Goal: Complete application form

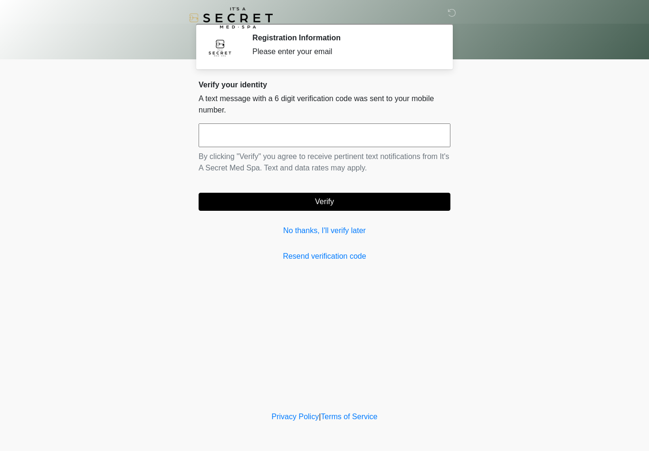
click at [323, 140] on input "text" at bounding box center [325, 136] width 252 height 24
type input "******"
click at [380, 202] on button "Verify" at bounding box center [325, 202] width 252 height 18
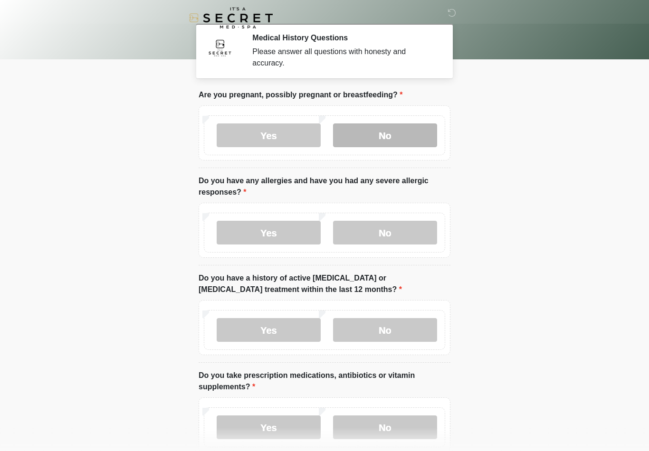
click at [402, 129] on label "No" at bounding box center [385, 136] width 104 height 24
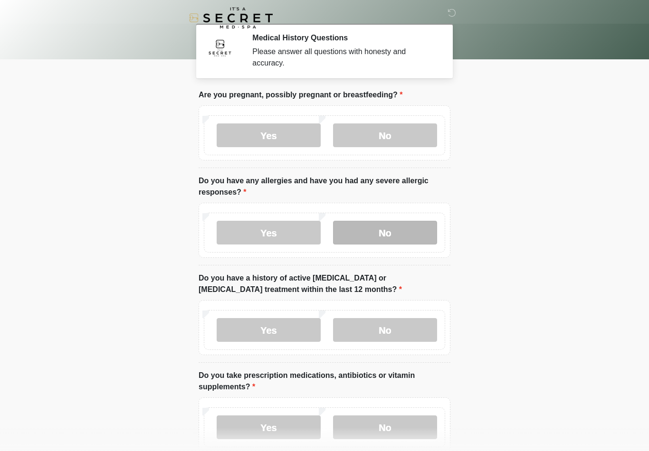
click at [401, 236] on label "No" at bounding box center [385, 233] width 104 height 24
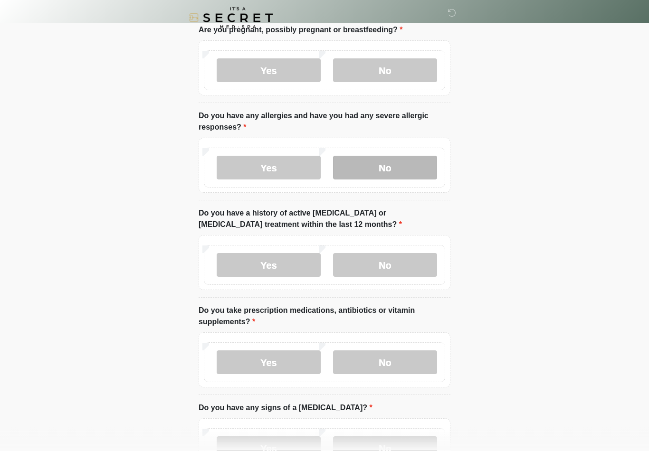
scroll to position [67, 0]
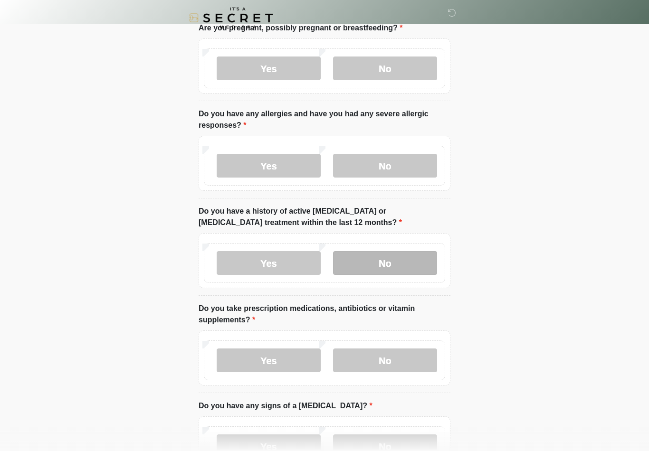
click at [412, 258] on label "No" at bounding box center [385, 263] width 104 height 24
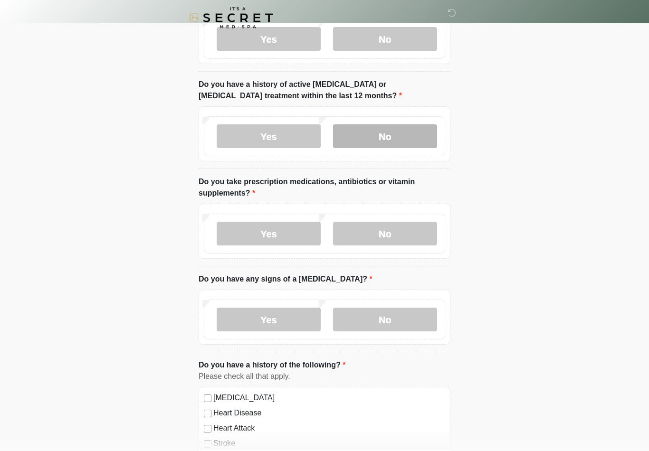
scroll to position [194, 0]
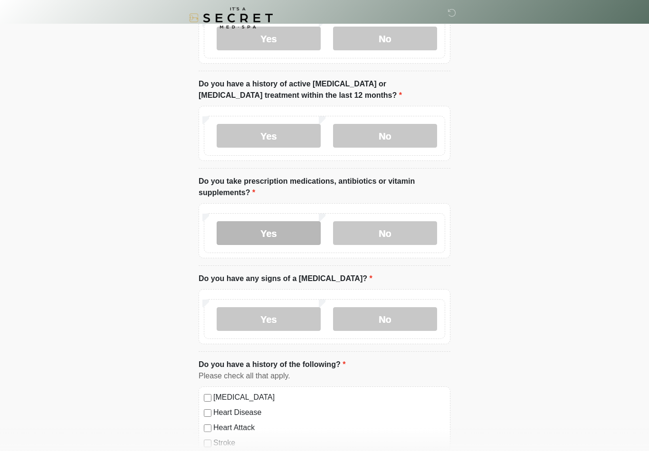
click at [295, 228] on label "Yes" at bounding box center [269, 233] width 104 height 24
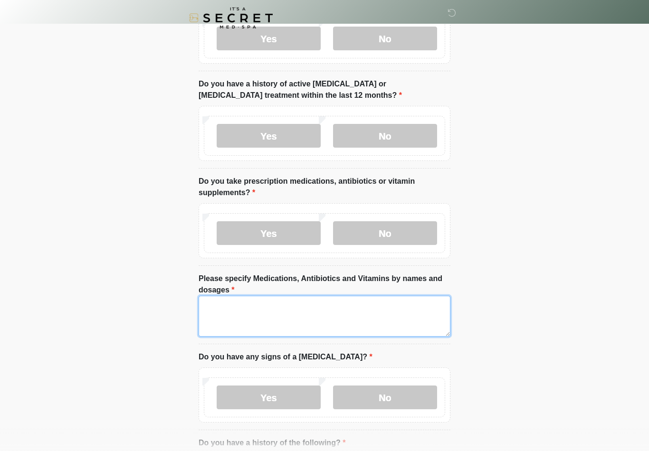
click at [380, 316] on textarea "Please specify Medications, Antibiotics and Vitamins by names and dosages" at bounding box center [325, 316] width 252 height 41
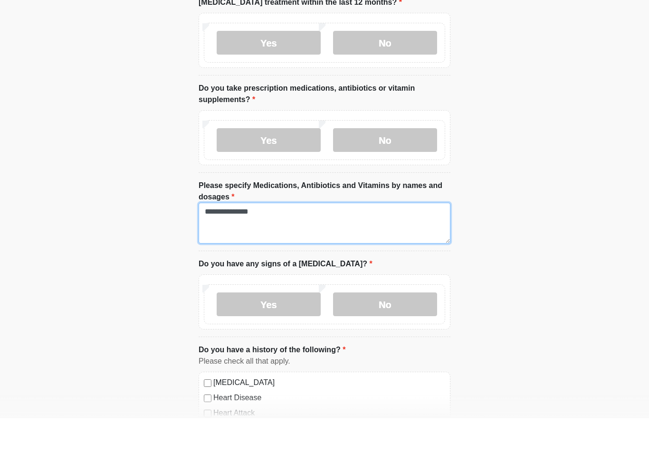
scroll to position [255, 0]
type textarea "**********"
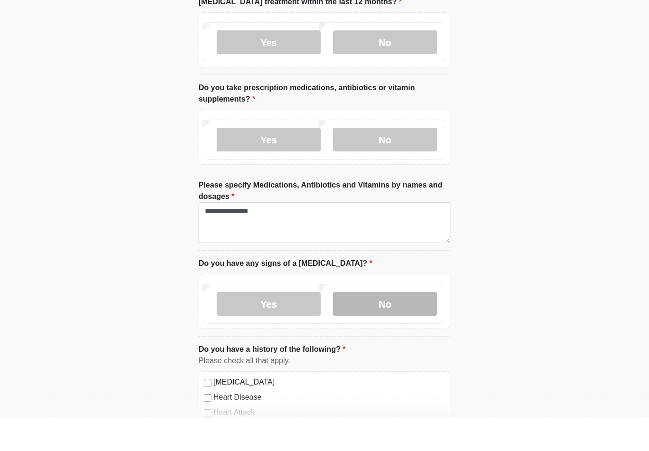
click at [369, 325] on label "No" at bounding box center [385, 337] width 104 height 24
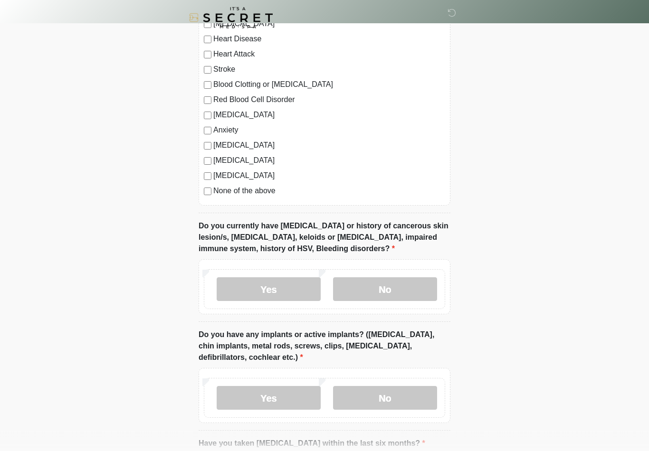
scroll to position [656, 0]
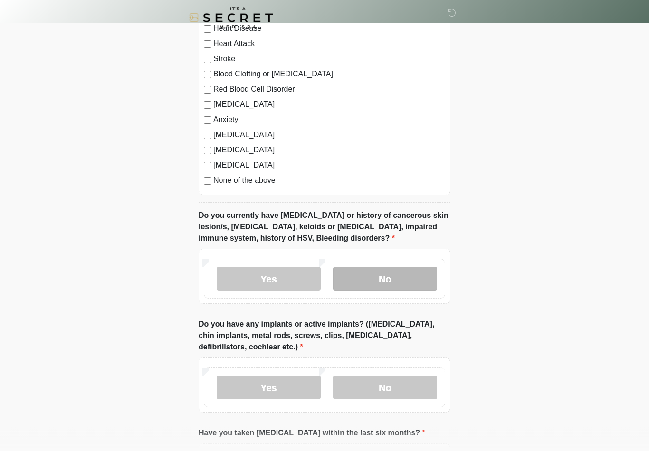
click at [387, 276] on label "No" at bounding box center [385, 279] width 104 height 24
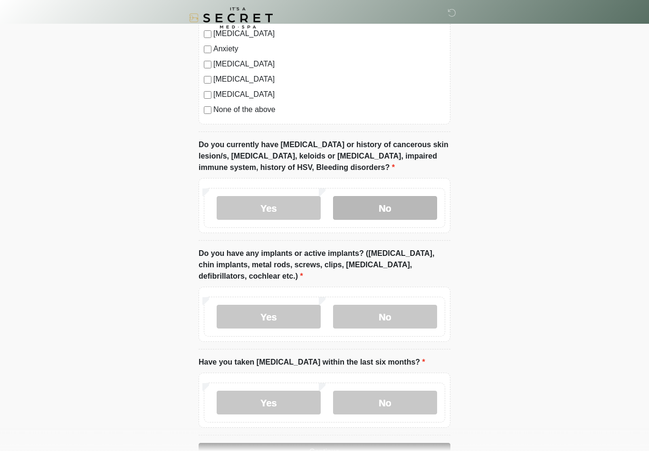
scroll to position [751, 0]
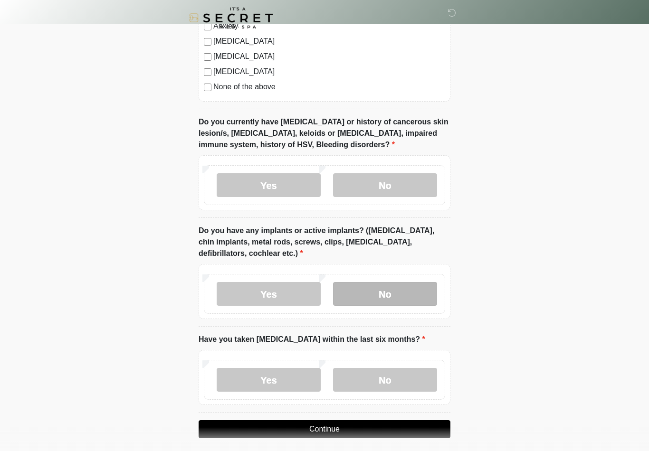
click at [380, 292] on label "No" at bounding box center [385, 294] width 104 height 24
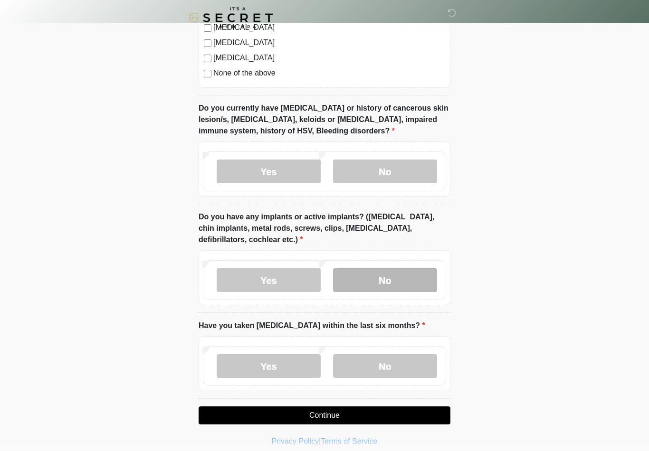
scroll to position [772, 0]
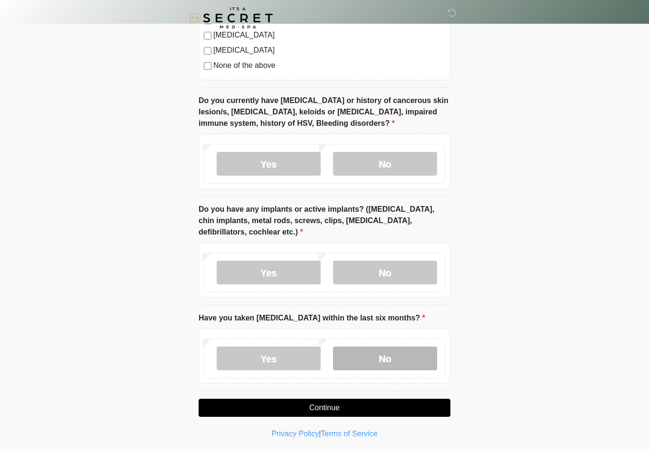
click at [394, 351] on label "No" at bounding box center [385, 359] width 104 height 24
click at [375, 404] on button "Continue" at bounding box center [325, 408] width 252 height 18
click at [401, 403] on button "Continue" at bounding box center [325, 408] width 252 height 18
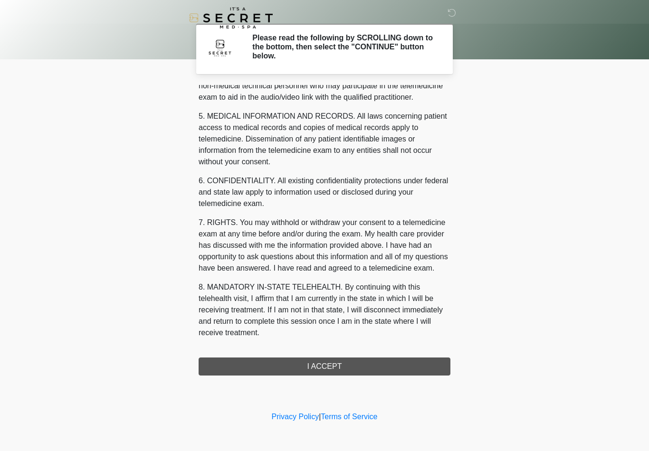
scroll to position [290, 0]
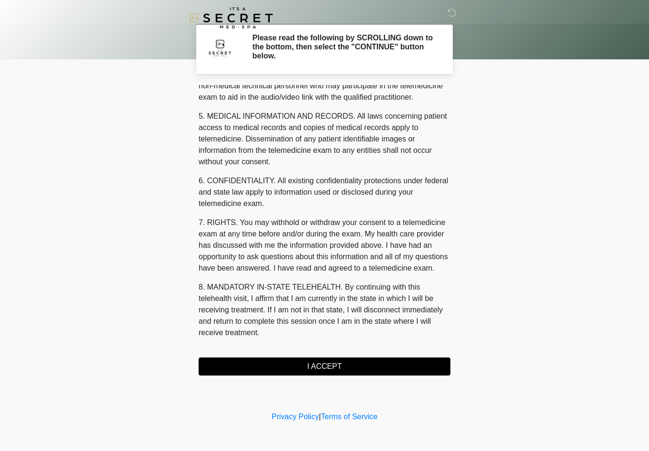
click at [363, 367] on button "I ACCEPT" at bounding box center [325, 367] width 252 height 18
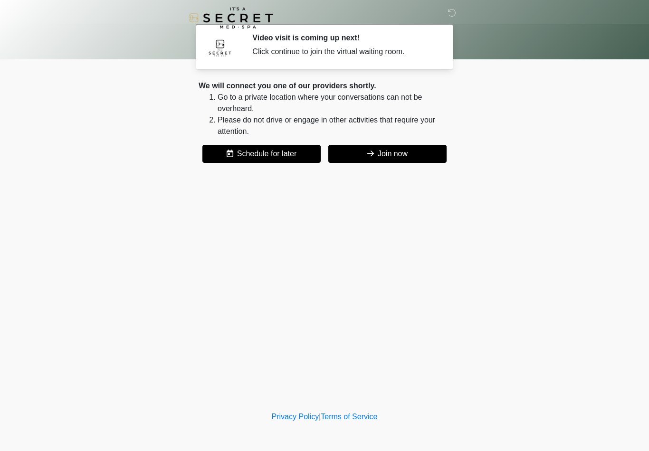
click at [390, 152] on button "Join now" at bounding box center [387, 154] width 118 height 18
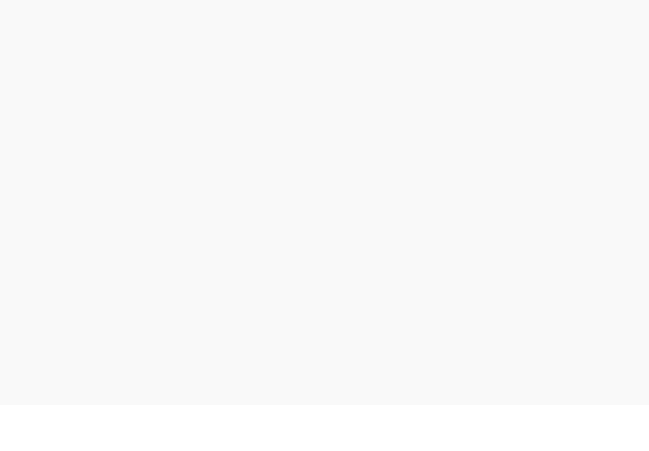
scroll to position [3, 0]
